Goal: Task Accomplishment & Management: Manage account settings

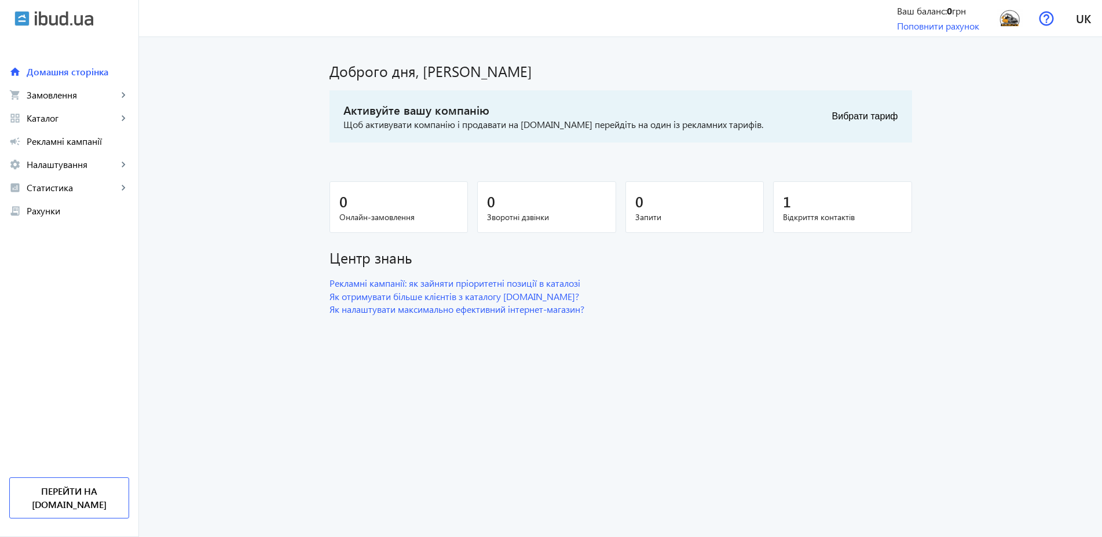
click at [75, 16] on img at bounding box center [64, 18] width 58 height 15
click at [85, 16] on img at bounding box center [64, 18] width 58 height 15
click at [102, 504] on link "Перейти на [DOMAIN_NAME]" at bounding box center [69, 497] width 120 height 41
click at [82, 18] on img at bounding box center [64, 18] width 58 height 15
click at [83, 20] on img at bounding box center [64, 18] width 58 height 15
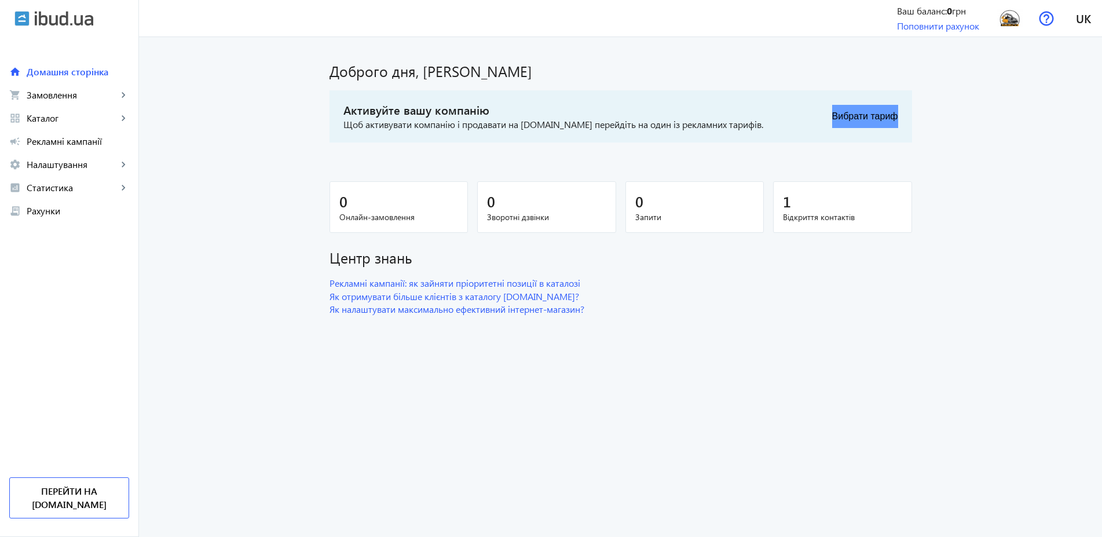
click at [875, 118] on button "Вибрати тариф" at bounding box center [865, 116] width 66 height 23
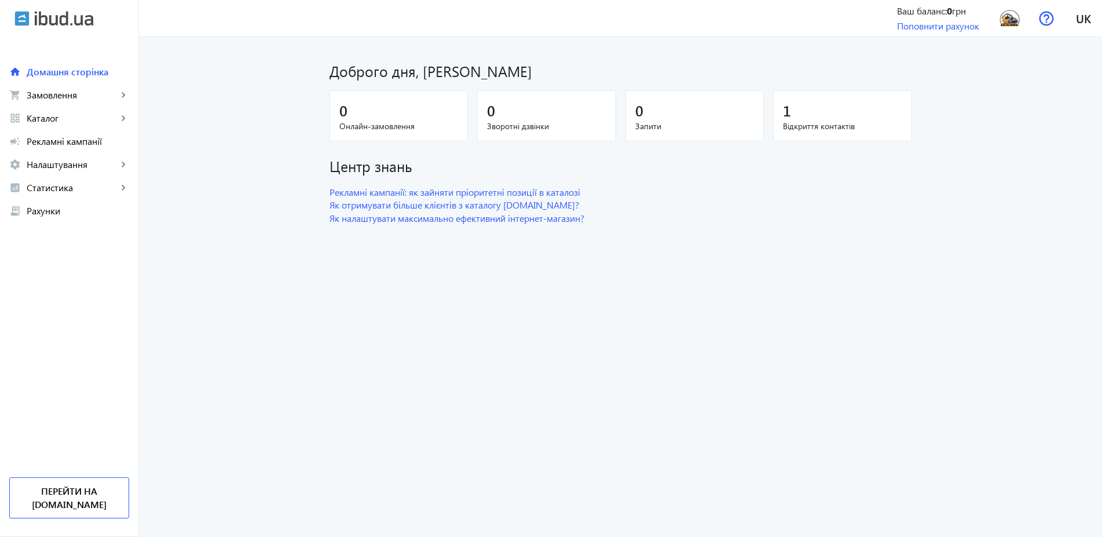
click at [74, 19] on img at bounding box center [64, 18] width 58 height 15
click at [49, 21] on img at bounding box center [64, 18] width 58 height 15
click at [101, 502] on link "Перейти на [DOMAIN_NAME]" at bounding box center [69, 497] width 120 height 41
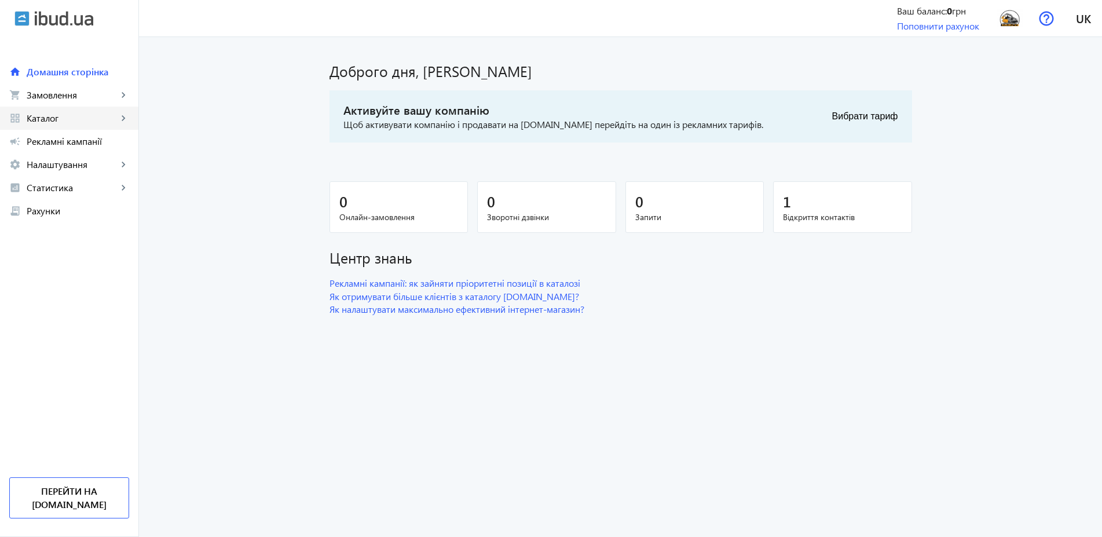
click at [54, 122] on span "Каталог" at bounding box center [72, 118] width 91 height 12
click at [53, 142] on span "Товари" at bounding box center [84, 142] width 90 height 12
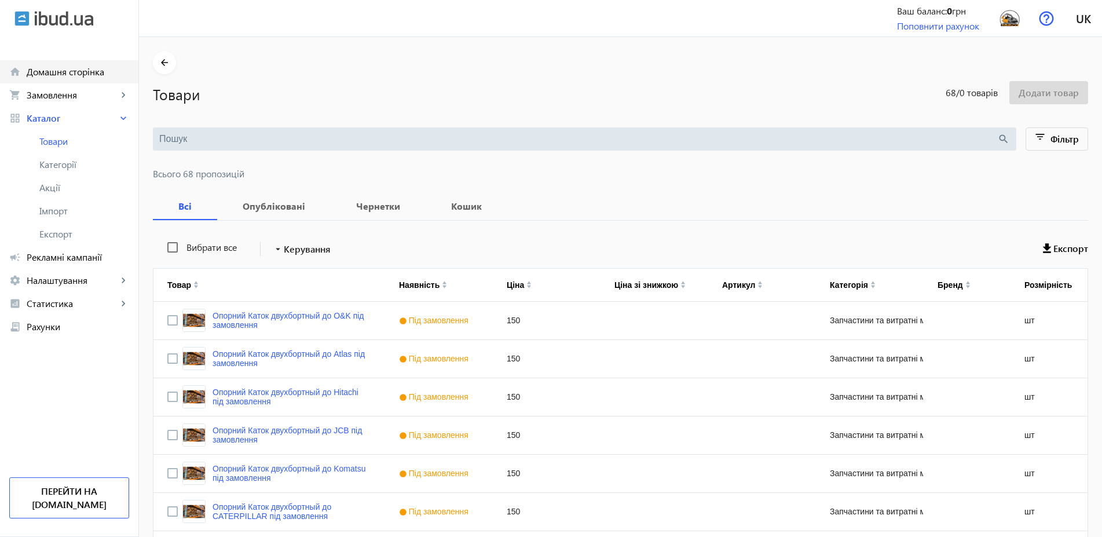
click at [93, 73] on span "Домашня сторінка" at bounding box center [78, 72] width 103 height 12
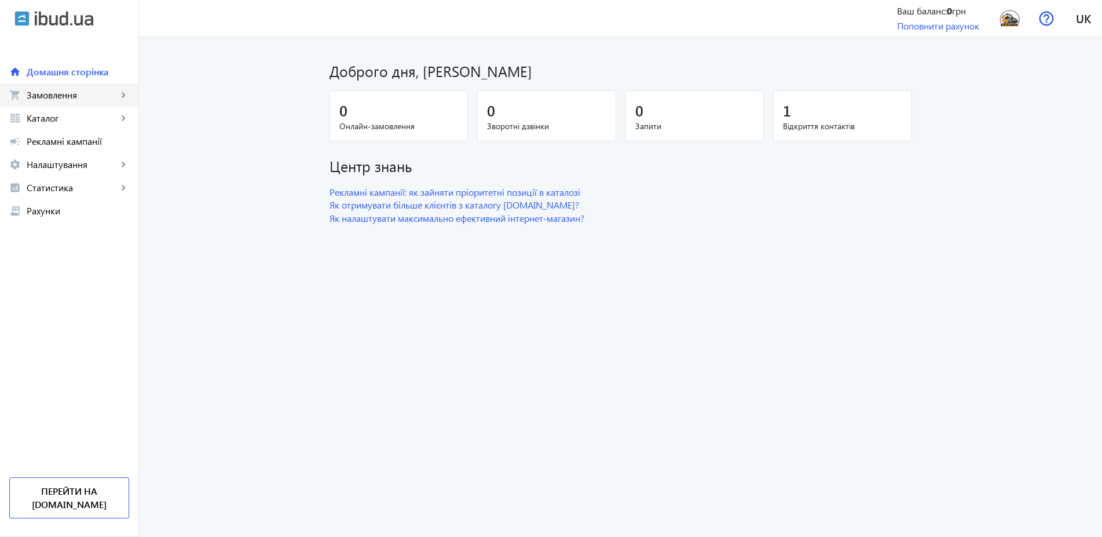
click at [82, 95] on span "Замовлення" at bounding box center [72, 95] width 91 height 12
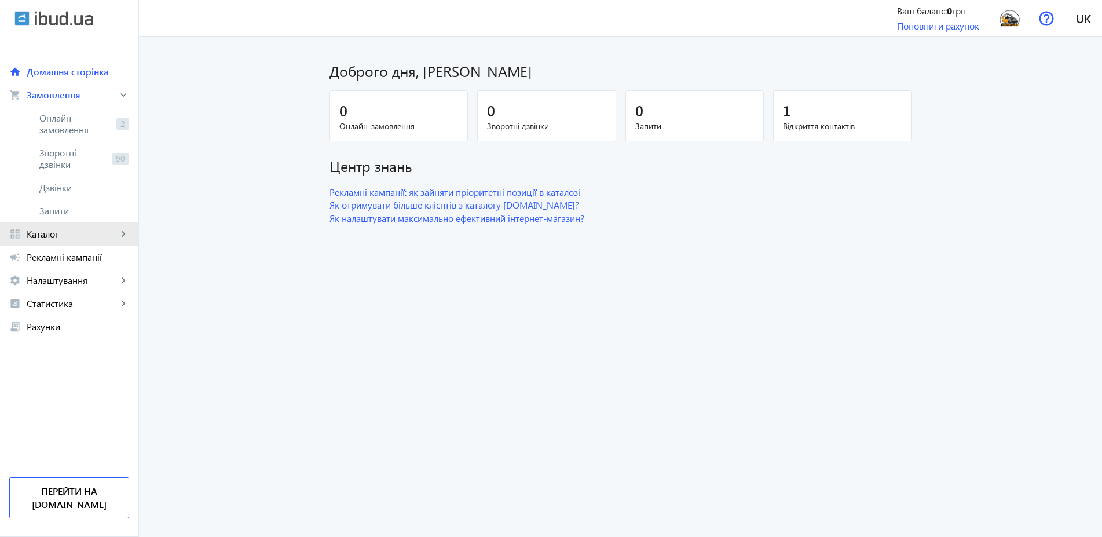
click at [52, 235] on span "Каталог" at bounding box center [72, 234] width 91 height 12
click at [61, 143] on span "Товари" at bounding box center [84, 142] width 90 height 12
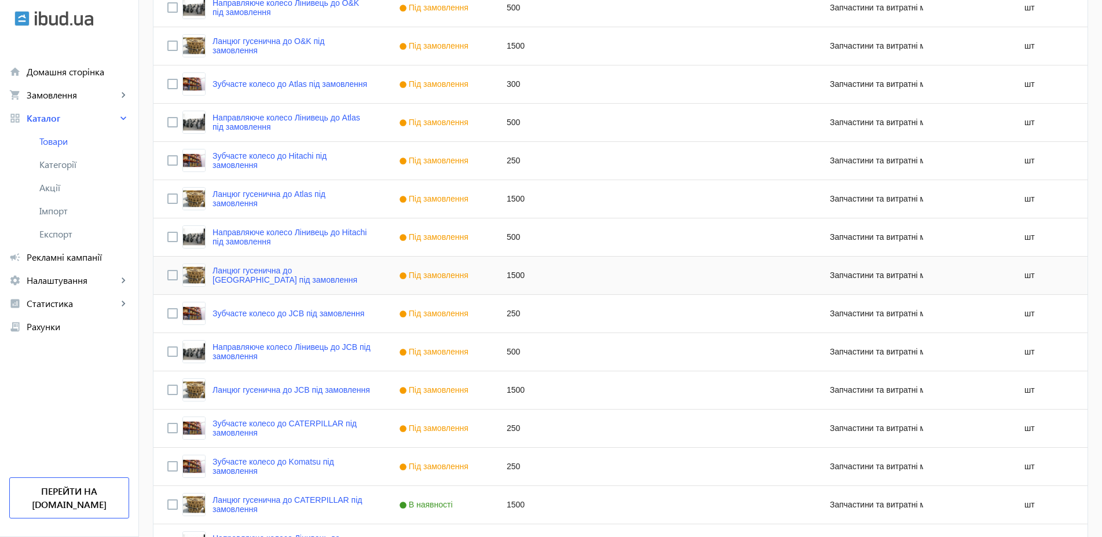
scroll to position [1015, 0]
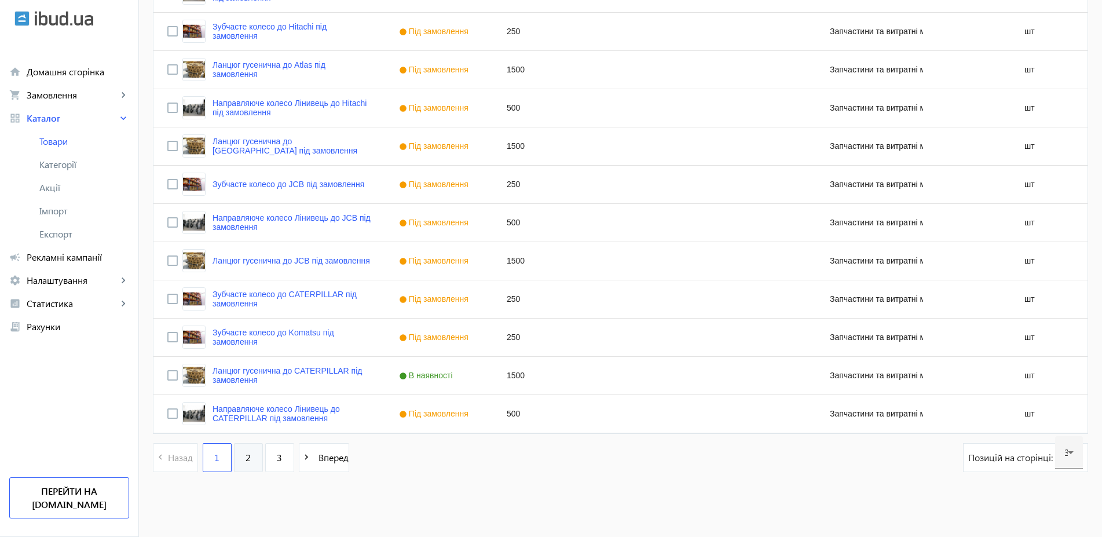
click at [242, 463] on link "2" at bounding box center [248, 457] width 29 height 29
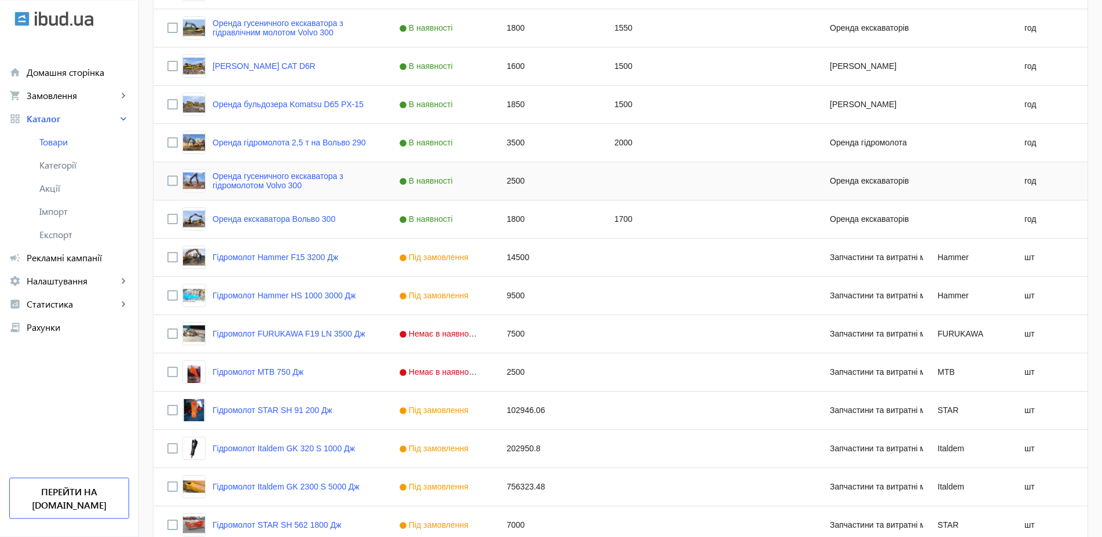
scroll to position [532, 0]
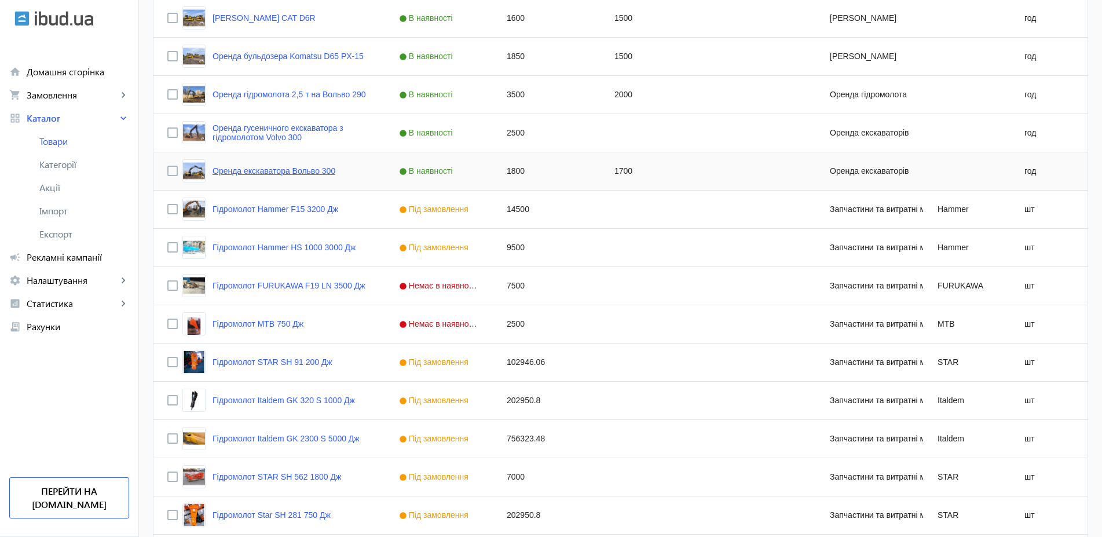
click at [275, 171] on link "Оренда екскаватора Вольво 300" at bounding box center [274, 170] width 123 height 9
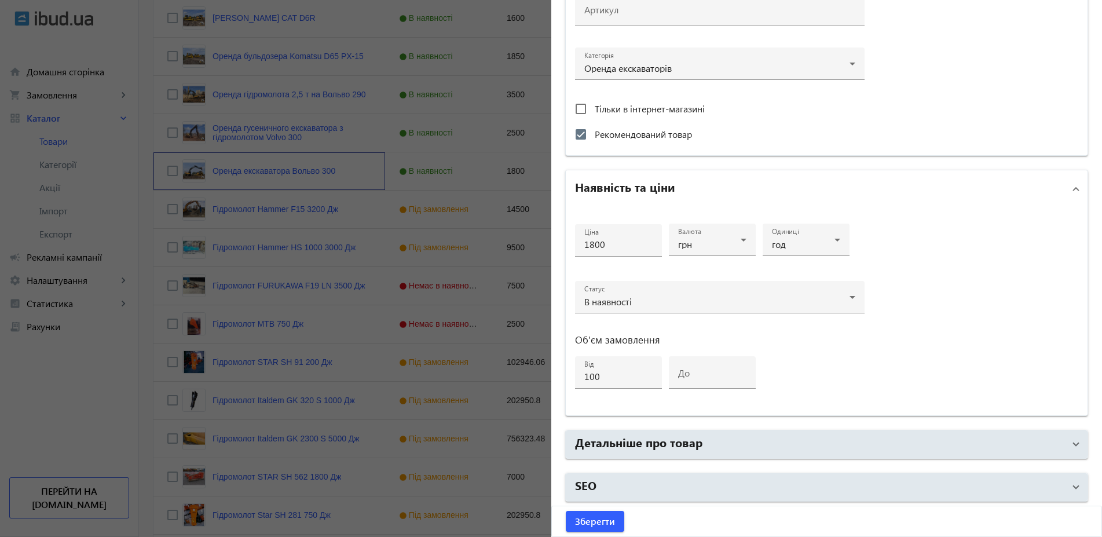
scroll to position [166, 0]
